Goal: Transaction & Acquisition: Purchase product/service

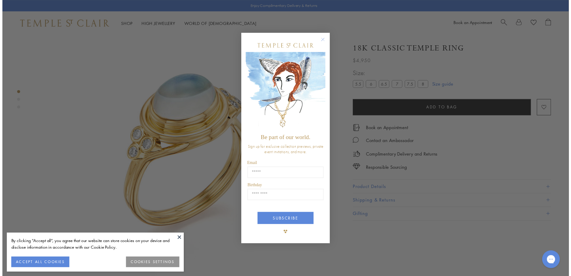
scroll to position [35, 0]
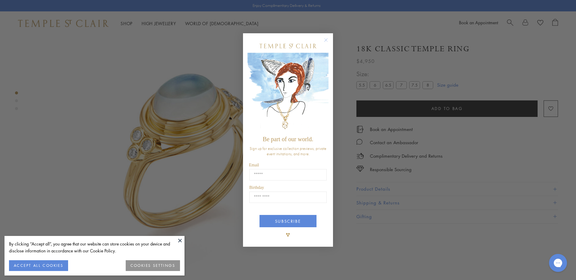
click at [542, 144] on div "Close dialog Be part of our world. Sign up for exclusive collection previews, p…" at bounding box center [288, 140] width 576 height 280
click at [328, 42] on circle "Close dialog" at bounding box center [325, 40] width 7 height 7
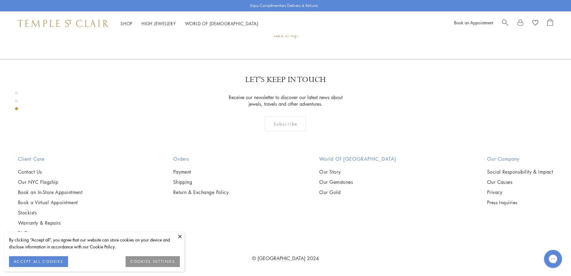
scroll to position [810, 0]
click at [505, 24] on span "Search" at bounding box center [505, 22] width 6 height 6
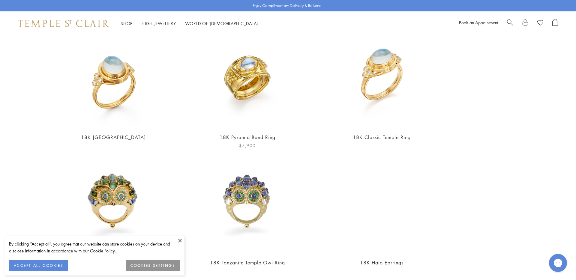
scroll to position [194, 0]
type input "**********"
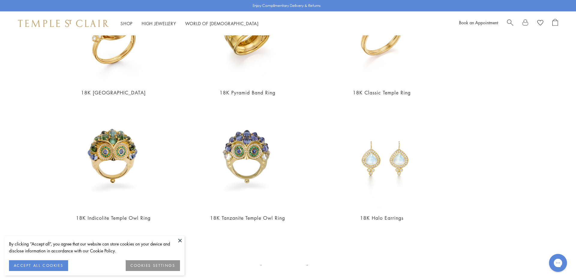
scroll to position [303, 0]
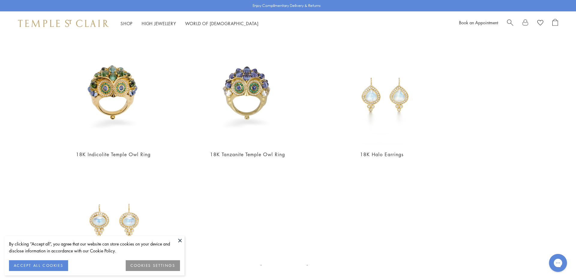
click at [550, 132] on div "Journal View all Royal Blue Moonstone My Signature Rock Crystal Amulet The Noma…" at bounding box center [517, 31] width 87 height 522
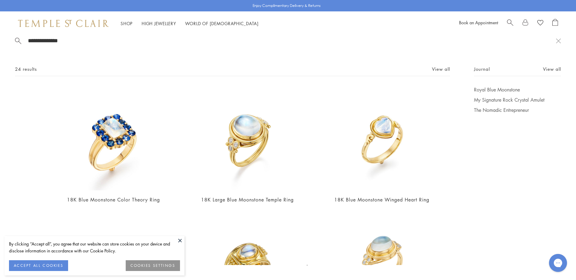
scroll to position [0, 0]
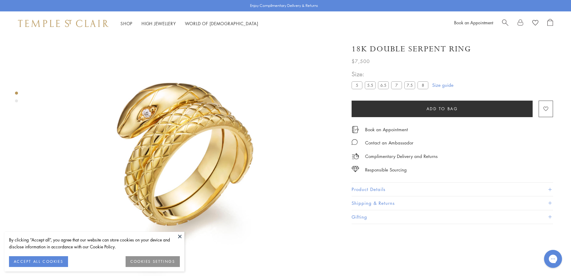
scroll to position [35, 0]
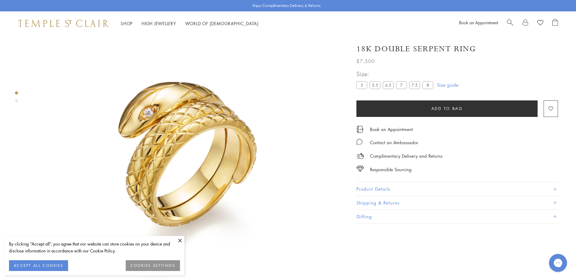
click at [66, 115] on div "Close dialog Be part of our world. Sign up for exclusive collection previews, p…" at bounding box center [288, 140] width 576 height 280
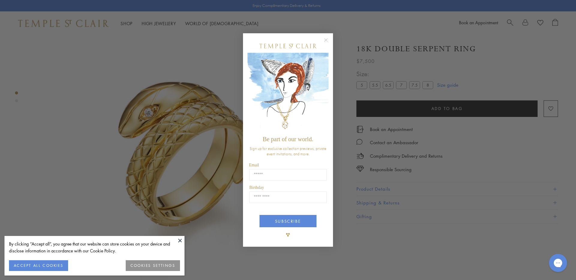
click at [324, 39] on circle "Close dialog" at bounding box center [325, 40] width 7 height 7
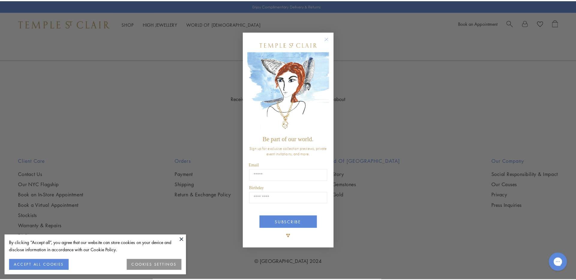
scroll to position [1642, 0]
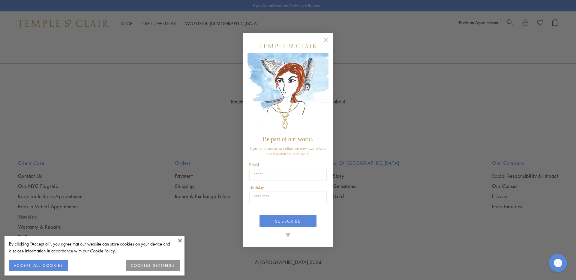
click at [182, 73] on div "Close dialog Be part of our world. Sign up for exclusive collection previews, p…" at bounding box center [288, 140] width 576 height 280
click at [324, 42] on circle "Close dialog" at bounding box center [325, 40] width 7 height 7
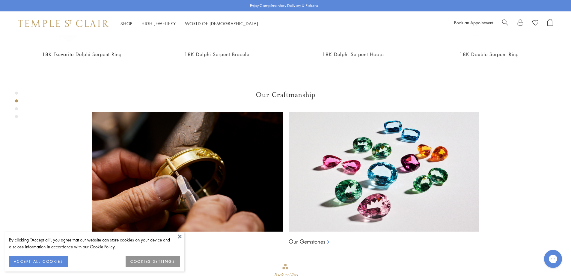
scroll to position [346, 0]
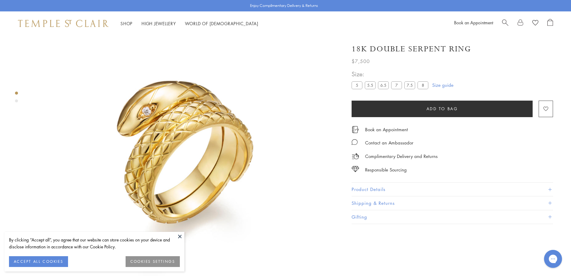
click at [376, 186] on button "Product Details" at bounding box center [452, 188] width 201 height 13
